Goal: Transaction & Acquisition: Purchase product/service

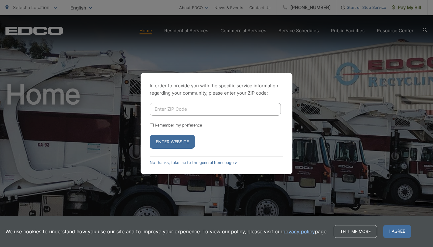
click at [171, 110] on input "Enter ZIP Code" at bounding box center [215, 109] width 131 height 13
type input "92069"
click at [150, 124] on input "Remember my preference" at bounding box center [152, 125] width 4 height 4
checkbox input "true"
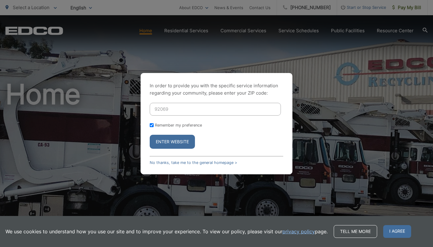
click at [162, 138] on button "Enter Website" at bounding box center [172, 142] width 45 height 14
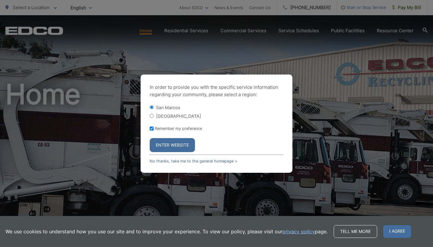
click at [174, 144] on button "Enter Website" at bounding box center [172, 145] width 45 height 14
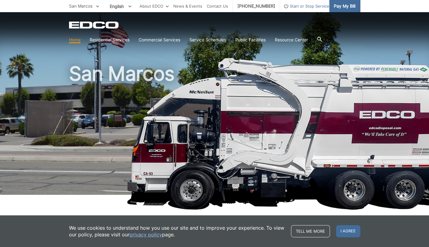
click at [355, 9] on span "Pay My Bill" at bounding box center [344, 6] width 22 height 7
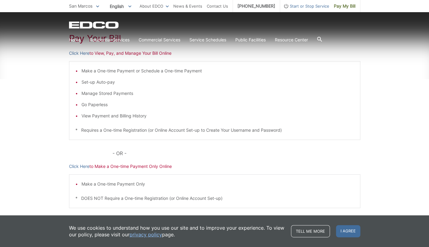
scroll to position [121, 0]
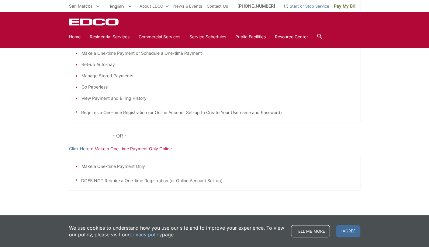
click at [69, 39] on link "Click Here" at bounding box center [79, 35] width 20 height 7
